Goal: Check status

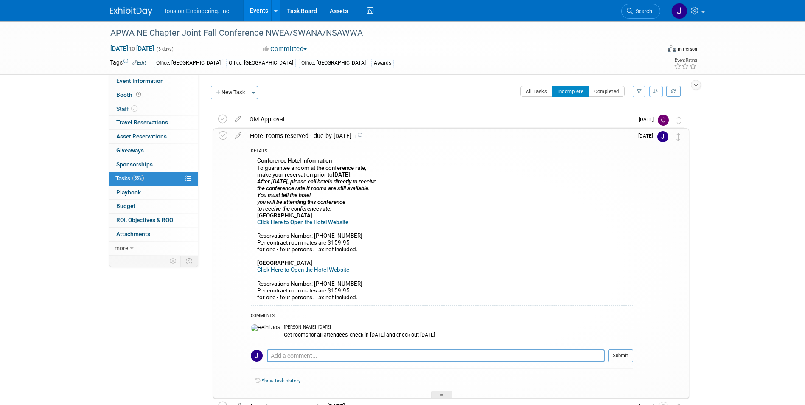
drag, startPoint x: 758, startPoint y: 279, endPoint x: 754, endPoint y: 279, distance: 4.3
click at [758, 279] on div "APWA NE Chapter Joint Fall Conference NWEA/SWANA/NSAWWA [DATE] to [DATE] (3 day…" at bounding box center [402, 259] width 805 height 477
click at [727, 279] on div "APWA NE Chapter Joint Fall Conference NWEA/SWANA/NSAWWA [DATE] to [DATE] (3 day…" at bounding box center [402, 259] width 805 height 477
click at [431, 182] on div "Conference Hotel Information To guarantee a room at the conference rate, make y…" at bounding box center [442, 229] width 382 height 149
click at [456, 224] on div "Conference Hotel Information To guarantee a room at the conference rate, make y…" at bounding box center [442, 229] width 382 height 149
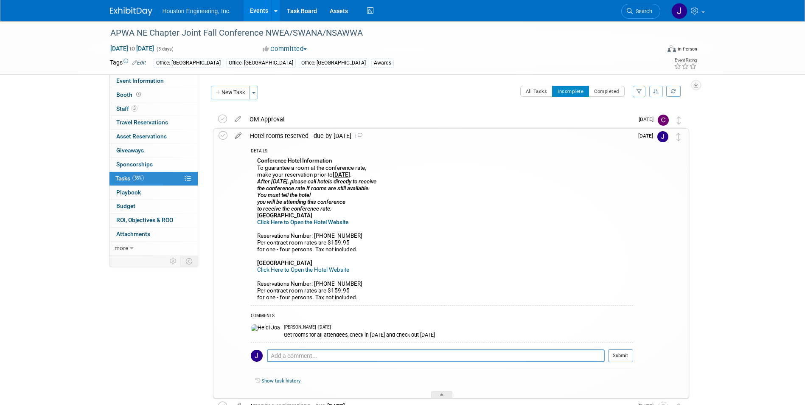
click at [239, 134] on icon at bounding box center [238, 134] width 15 height 11
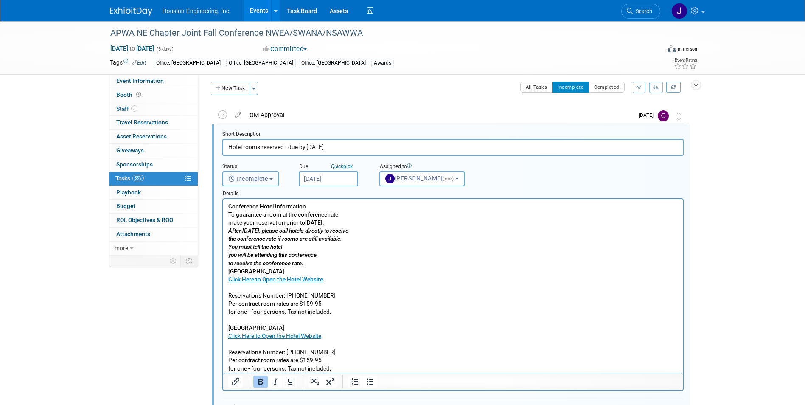
click at [267, 180] on span "Incomplete" at bounding box center [248, 178] width 40 height 7
click at [259, 214] on label "Completed" at bounding box center [250, 215] width 46 height 14
click at [224, 214] on input "Completed" at bounding box center [221, 214] width 6 height 6
select select "3"
click at [411, 257] on p "Conference Hotel Information To guarantee a room at the conference rate, make y…" at bounding box center [453, 287] width 450 height 170
